Goal: Task Accomplishment & Management: Complete application form

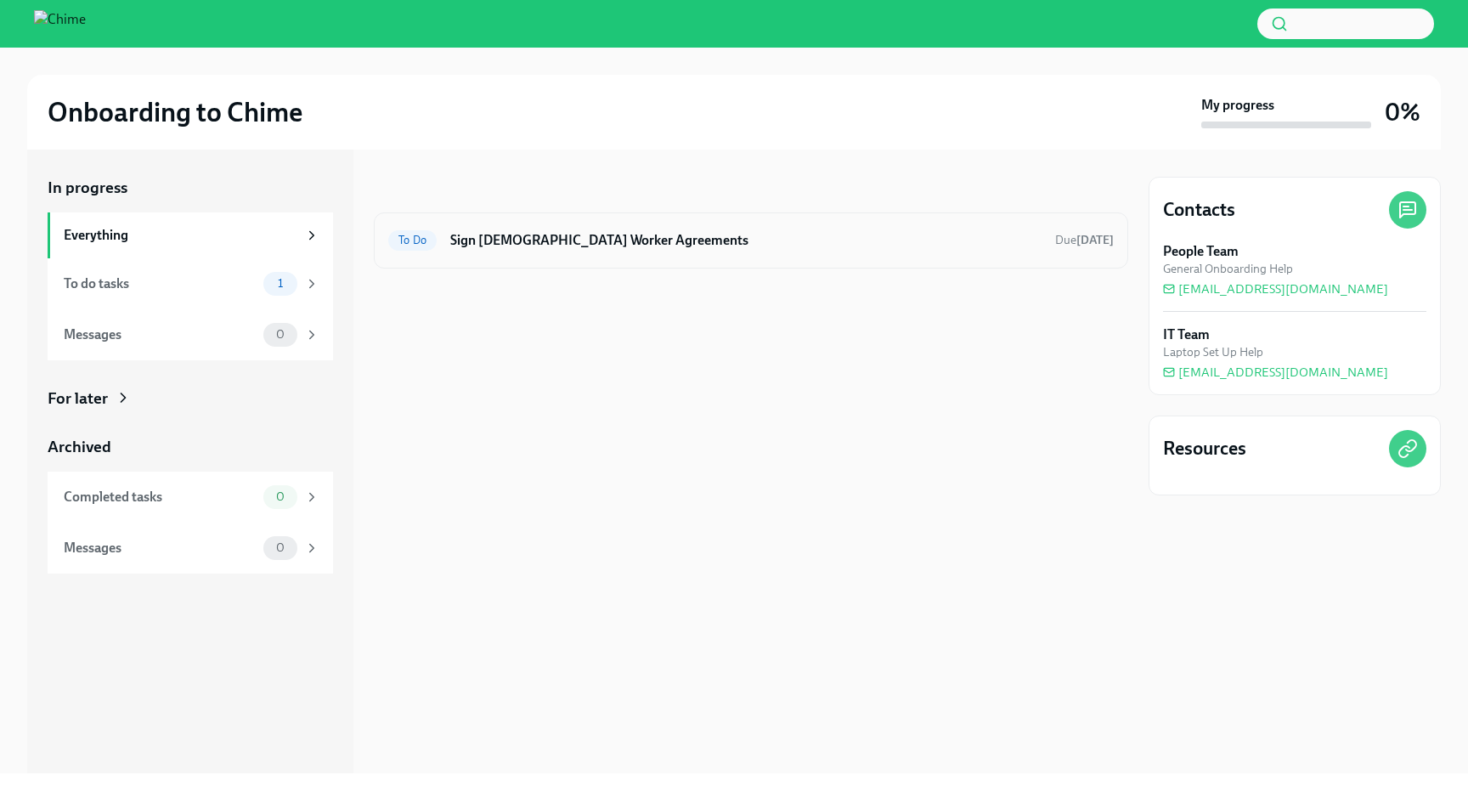
click at [560, 241] on h6 "Sign [DEMOGRAPHIC_DATA] Worker Agreements" at bounding box center [745, 240] width 591 height 19
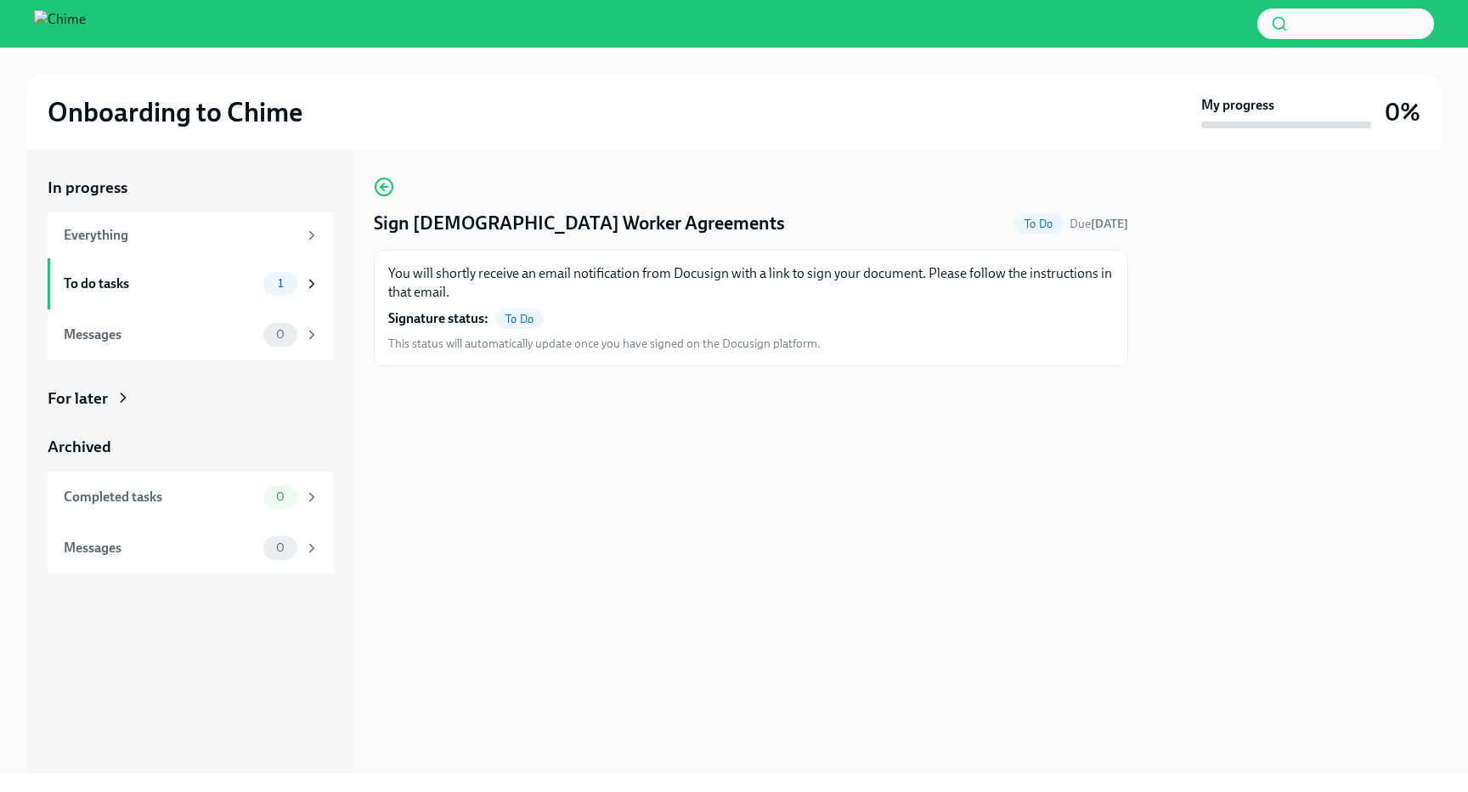
click at [516, 323] on span "To Do" at bounding box center [519, 319] width 48 height 13
click at [445, 323] on strong "Signature status:" at bounding box center [438, 318] width 100 height 19
click at [530, 317] on span "To Do" at bounding box center [519, 319] width 48 height 13
click at [383, 191] on icon "button" at bounding box center [384, 187] width 20 height 20
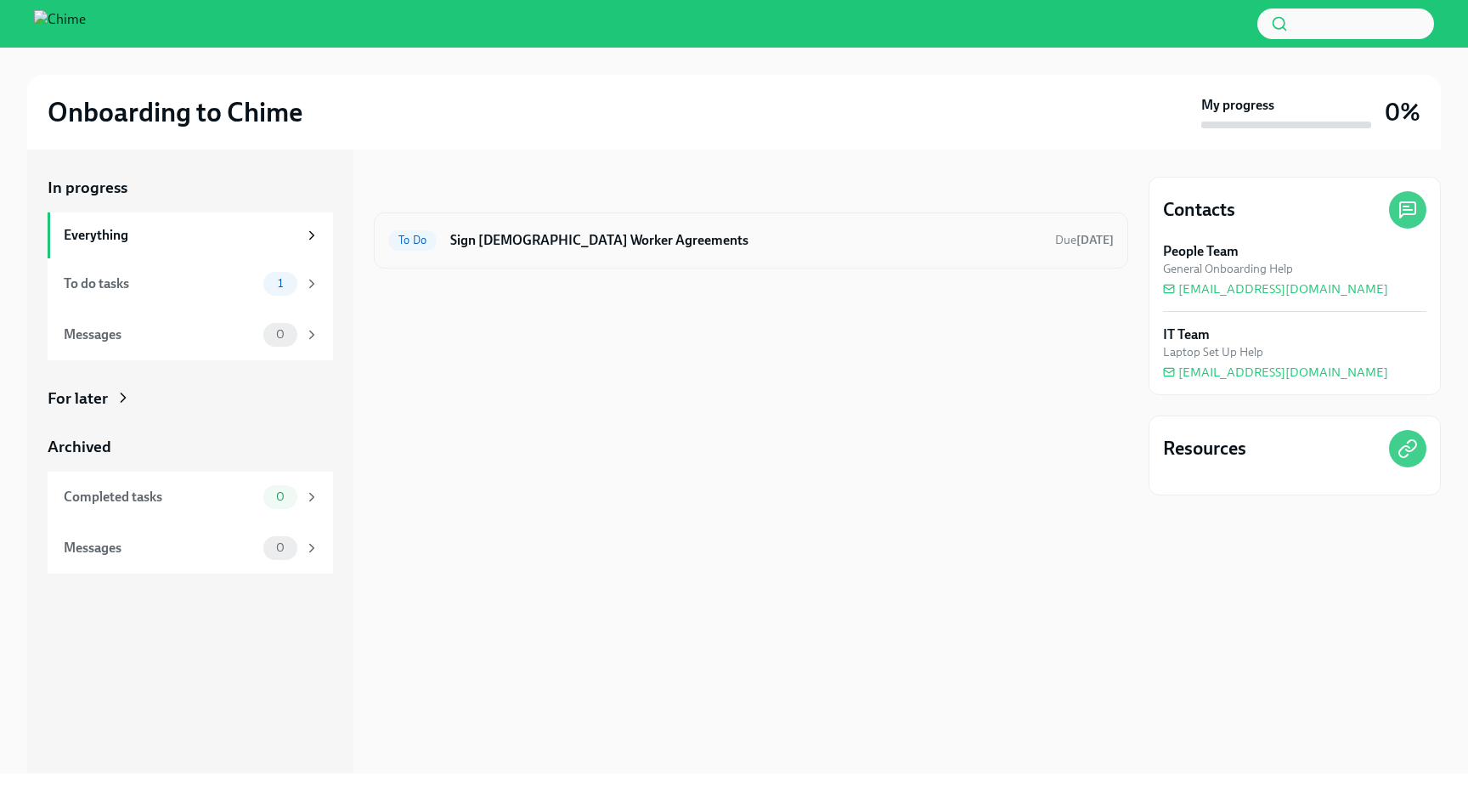
click at [534, 244] on h6 "Sign [DEMOGRAPHIC_DATA] Worker Agreements" at bounding box center [745, 240] width 591 height 19
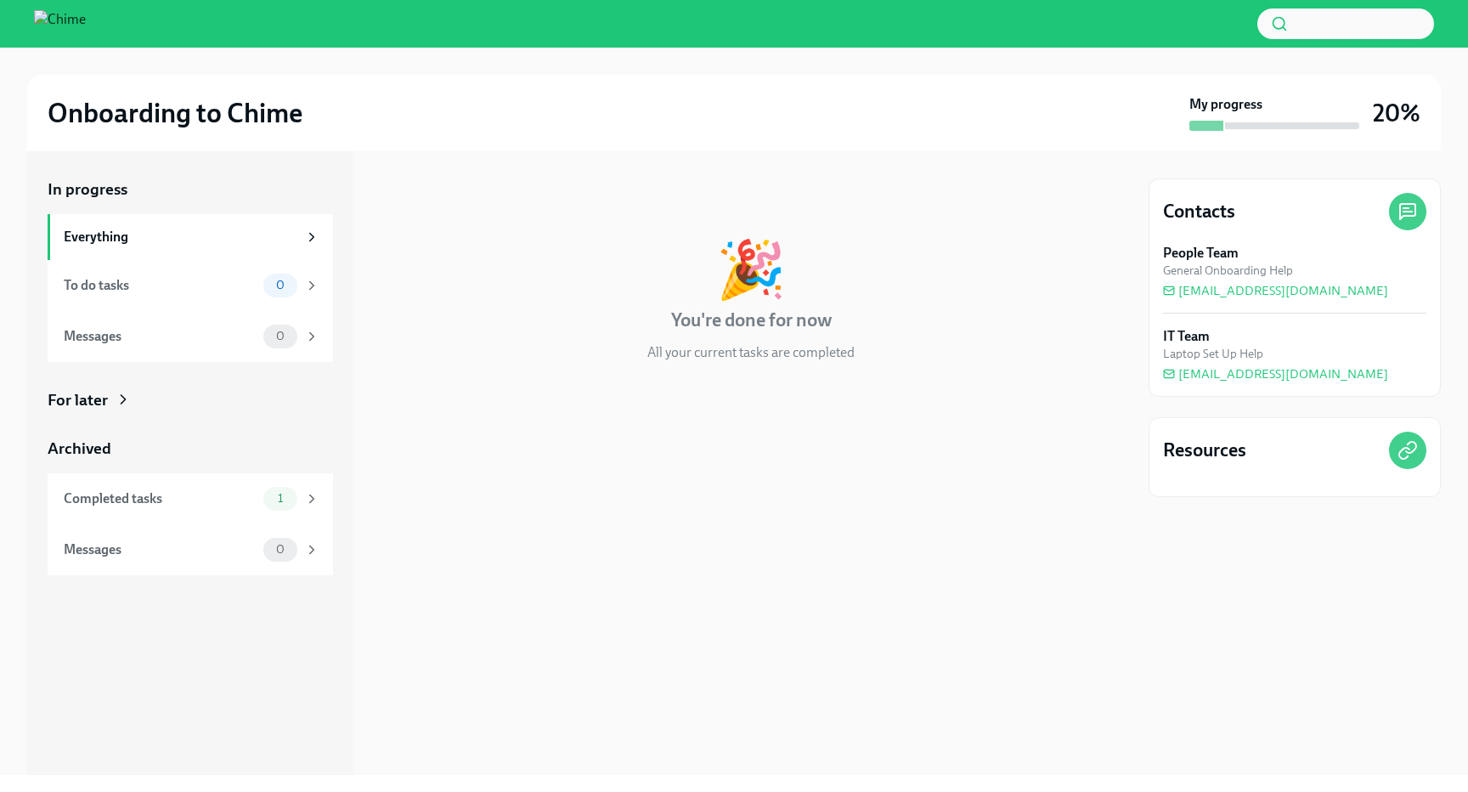
click at [1241, 111] on strong "My progress" at bounding box center [1226, 104] width 73 height 19
click at [156, 500] on div "Completed tasks" at bounding box center [160, 498] width 193 height 19
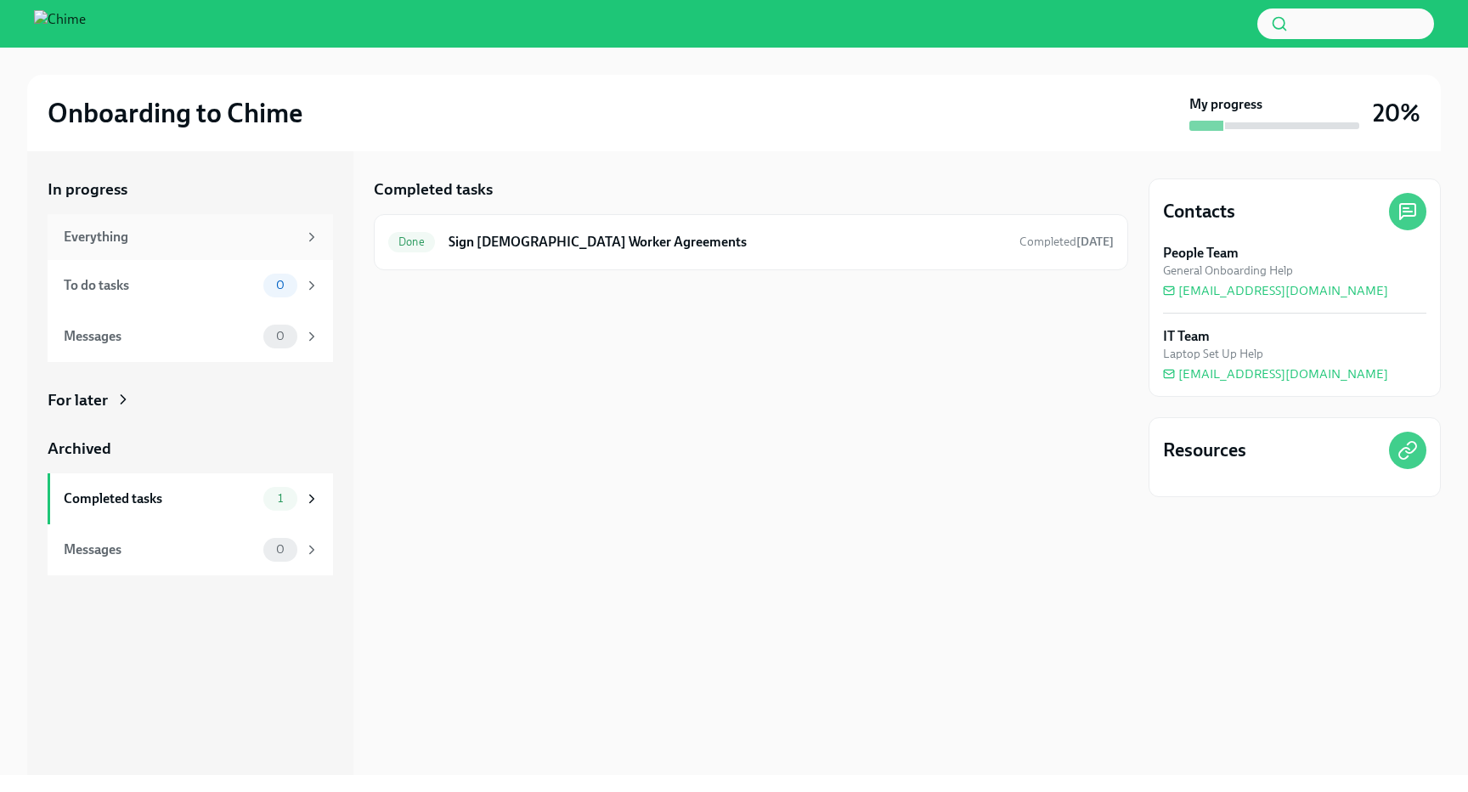
click at [230, 225] on div "Everything" at bounding box center [191, 237] width 286 height 46
